Goal: Information Seeking & Learning: Check status

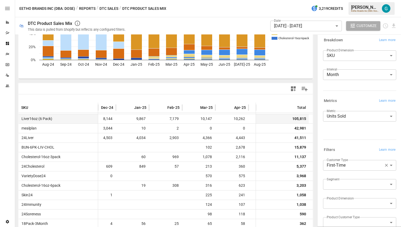
scroll to position [0, 148]
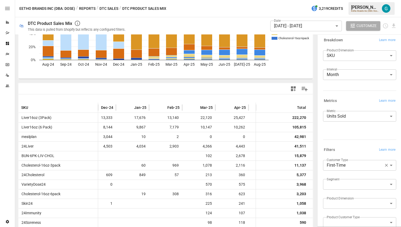
click at [337, 0] on body "Reports Dazzler Studio Dashboards Plans SmartModel ™ Data Sources Team Settings…" at bounding box center [200, 0] width 401 height 0
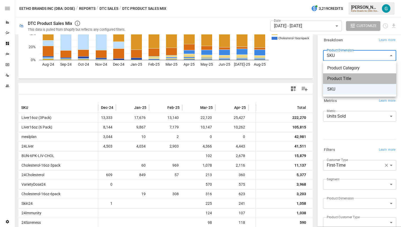
click at [341, 82] on span "Product Title" at bounding box center [359, 79] width 65 height 6
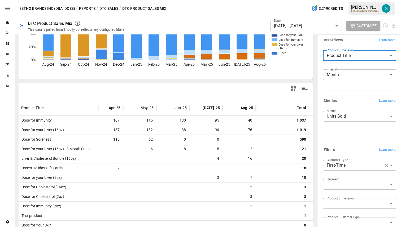
scroll to position [0, 273]
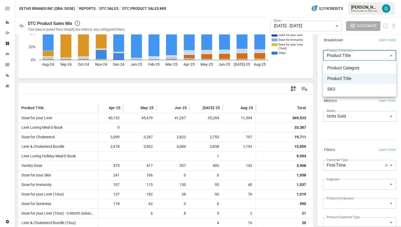
click at [335, 0] on body "Reports Dazzler Studio Dashboards Plans SmartModel ™ Data Sources Team Settings…" at bounding box center [200, 0] width 401 height 0
click at [335, 85] on li "SKU" at bounding box center [359, 89] width 73 height 11
type input "***"
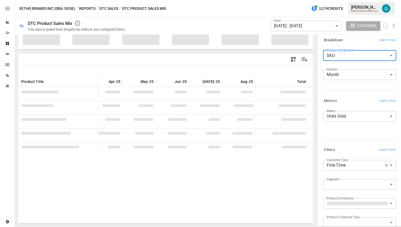
scroll to position [65, 0]
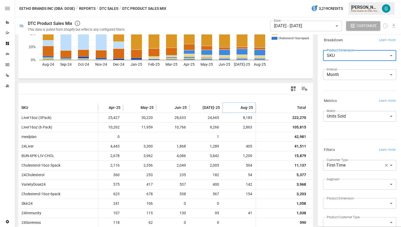
click at [239, 109] on button "Sort" at bounding box center [236, 107] width 7 height 7
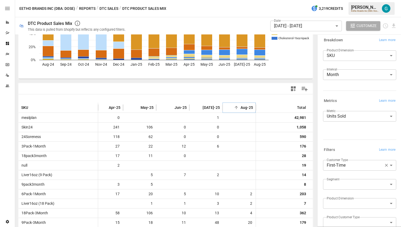
click at [239, 109] on button "Sort" at bounding box center [236, 107] width 7 height 7
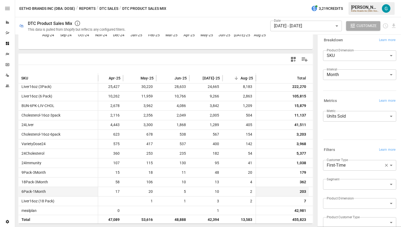
scroll to position [0, 273]
